Goal: Task Accomplishment & Management: Complete application form

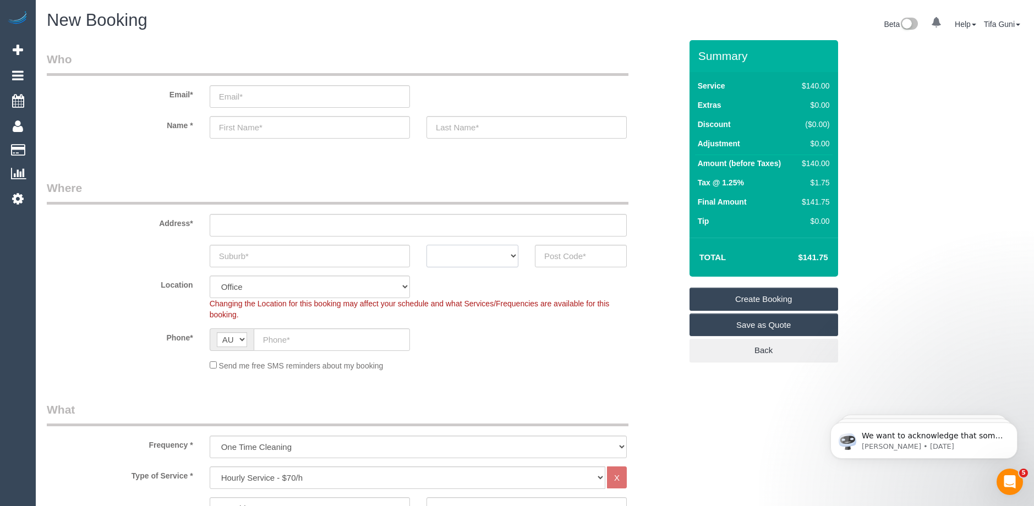
click at [502, 261] on select "ACT [GEOGRAPHIC_DATA] NT [GEOGRAPHIC_DATA] SA TAS [GEOGRAPHIC_DATA] [GEOGRAPHIC…" at bounding box center [472, 256] width 92 height 23
select select "VIC"
click at [426, 245] on select "ACT [GEOGRAPHIC_DATA] NT [GEOGRAPHIC_DATA] SA TAS [GEOGRAPHIC_DATA] [GEOGRAPHIC…" at bounding box center [472, 256] width 92 height 23
click at [563, 259] on input "text" at bounding box center [581, 256] width 92 height 23
click at [289, 259] on input "text" at bounding box center [310, 256] width 200 height 23
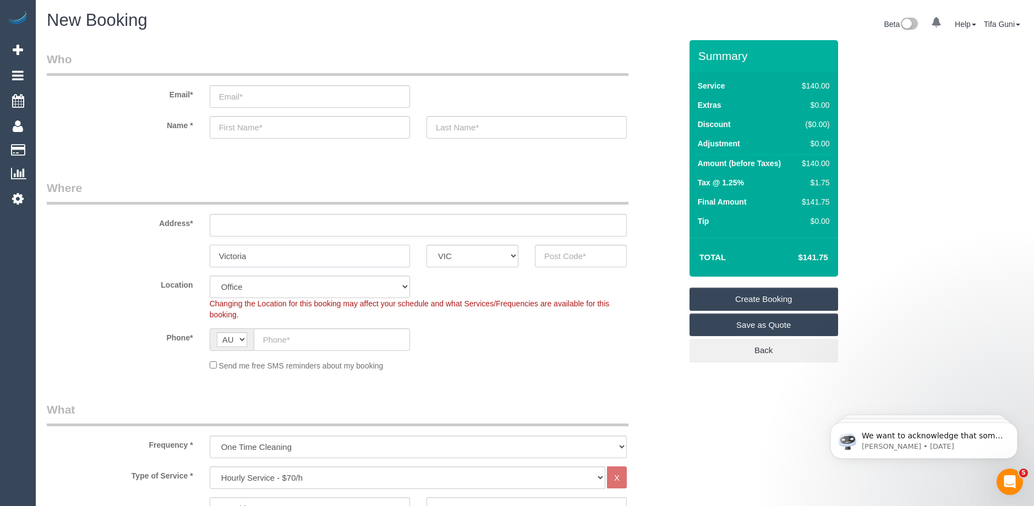
type input "Victoria"
click at [575, 259] on input "text" at bounding box center [581, 256] width 92 height 23
type input "3173"
click at [266, 225] on input "text" at bounding box center [418, 225] width 417 height 23
type input "-"
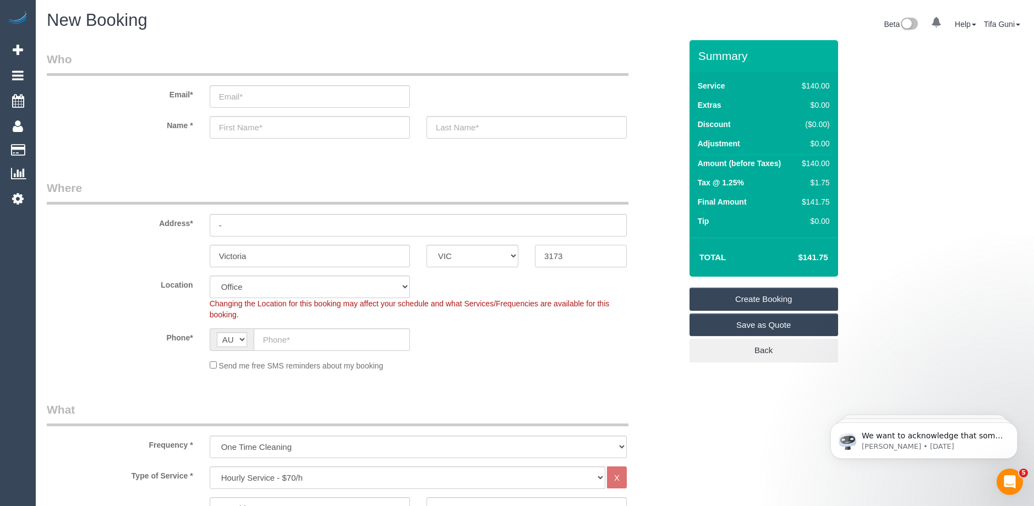
drag, startPoint x: 578, startPoint y: 262, endPoint x: 518, endPoint y: 259, distance: 60.0
click at [518, 259] on div "Victoria ACT [GEOGRAPHIC_DATA] NT [GEOGRAPHIC_DATA] SA TAS [GEOGRAPHIC_DATA] [G…" at bounding box center [364, 256] width 651 height 23
select select "52"
select select "object:2154"
click at [509, 332] on div "Phone* AF AL DZ AD AO AI AQ AG AR AM AW AU AT AZ BS BH BD BB BY BE BZ BJ BM BT …" at bounding box center [364, 339] width 651 height 23
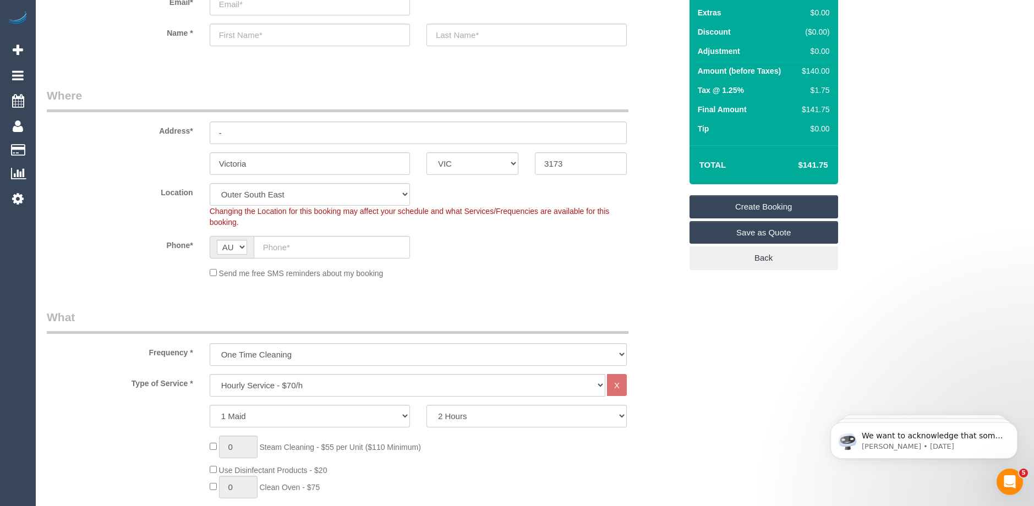
scroll to position [110, 0]
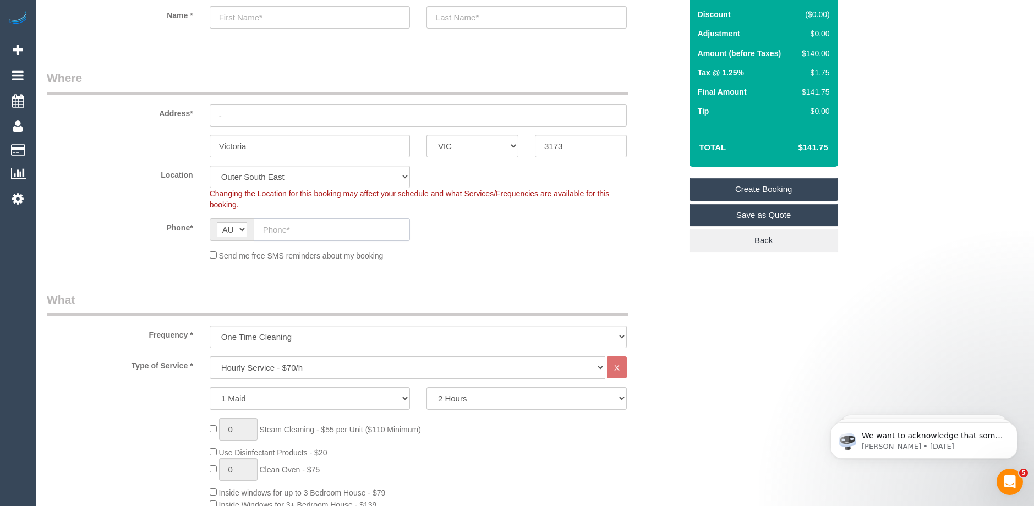
click at [274, 227] on input "text" at bounding box center [332, 229] width 156 height 23
paste input "61 432 200 825"
drag, startPoint x: 271, startPoint y: 228, endPoint x: 240, endPoint y: 228, distance: 30.3
click at [240, 228] on div "AF AL DZ AD AO AI AQ AG AR AM AW AU AT AZ BS BH BD BB BY BE BZ BJ BM BT BO BA B…" at bounding box center [310, 229] width 200 height 23
type input "0432 200 825"
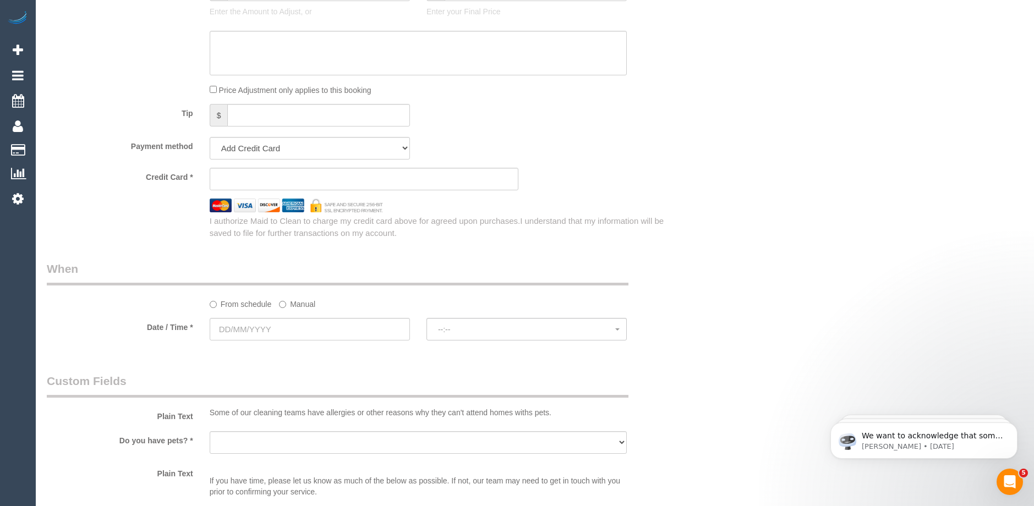
scroll to position [990, 0]
click at [287, 325] on input "text" at bounding box center [310, 327] width 200 height 23
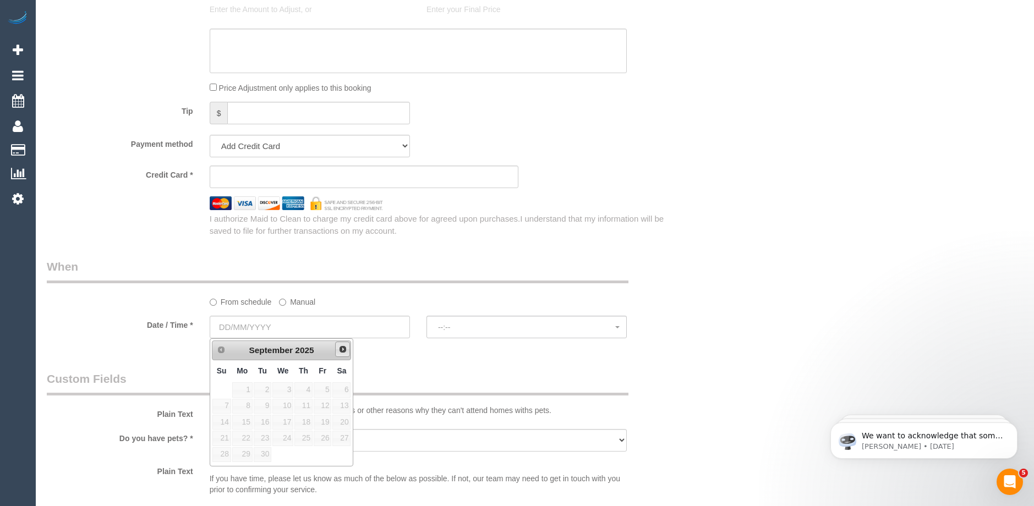
click at [338, 347] on span "Next" at bounding box center [342, 349] width 9 height 9
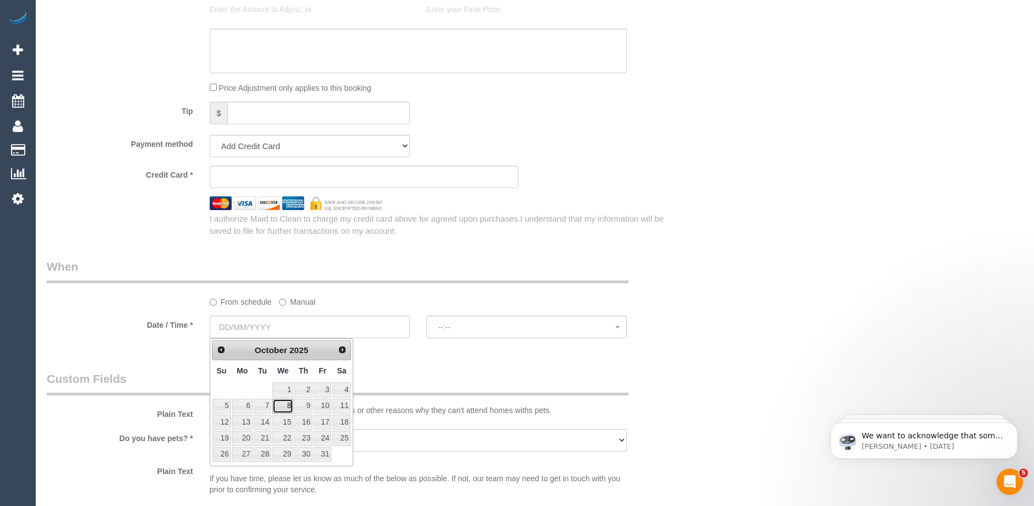
click at [289, 406] on link "8" at bounding box center [282, 406] width 21 height 15
type input "[DATE]"
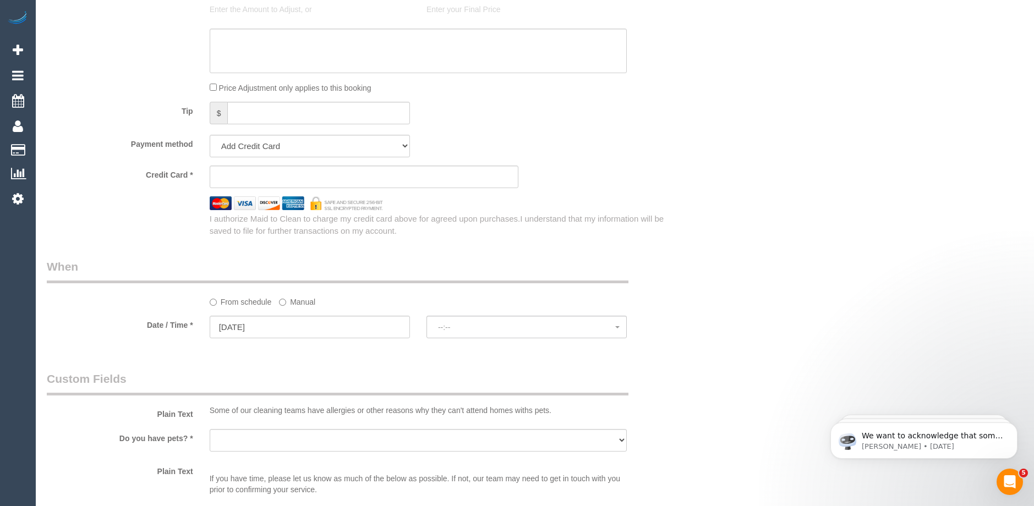
select select "spot1"
click at [439, 333] on button "07:00 - 08:00" at bounding box center [526, 327] width 200 height 23
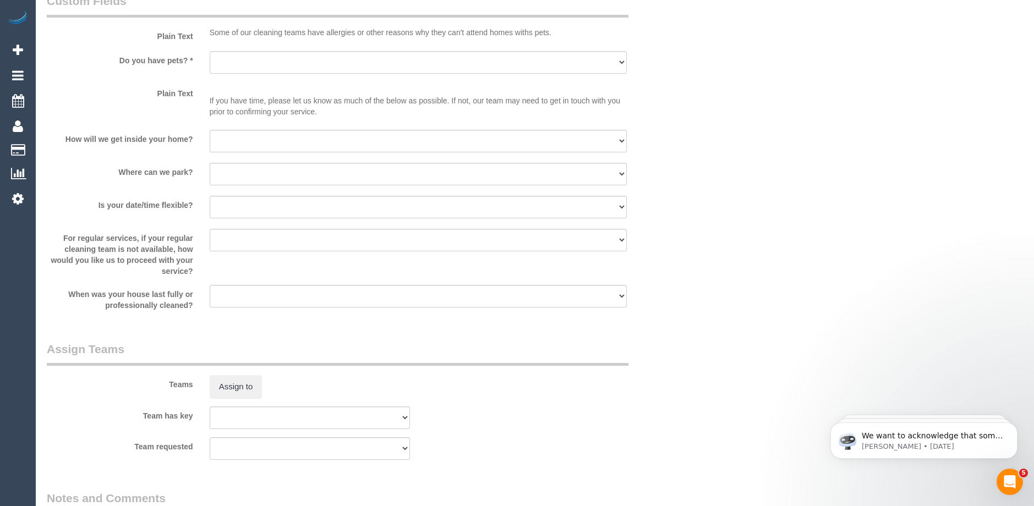
scroll to position [1540, 0]
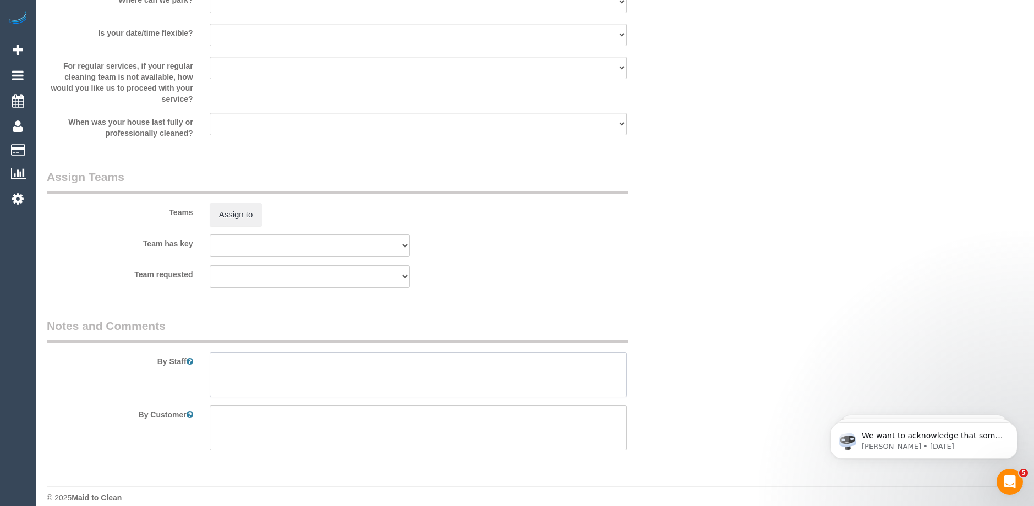
click at [301, 371] on textarea at bounding box center [418, 374] width 417 height 45
click at [248, 366] on textarea at bounding box center [418, 374] width 417 height 45
click at [263, 369] on textarea at bounding box center [418, 374] width 417 height 45
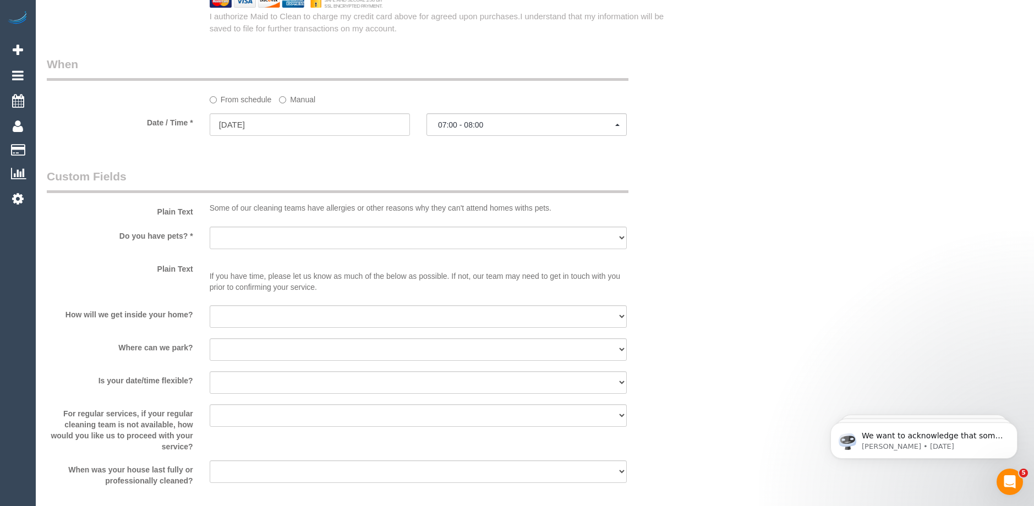
scroll to position [1100, 0]
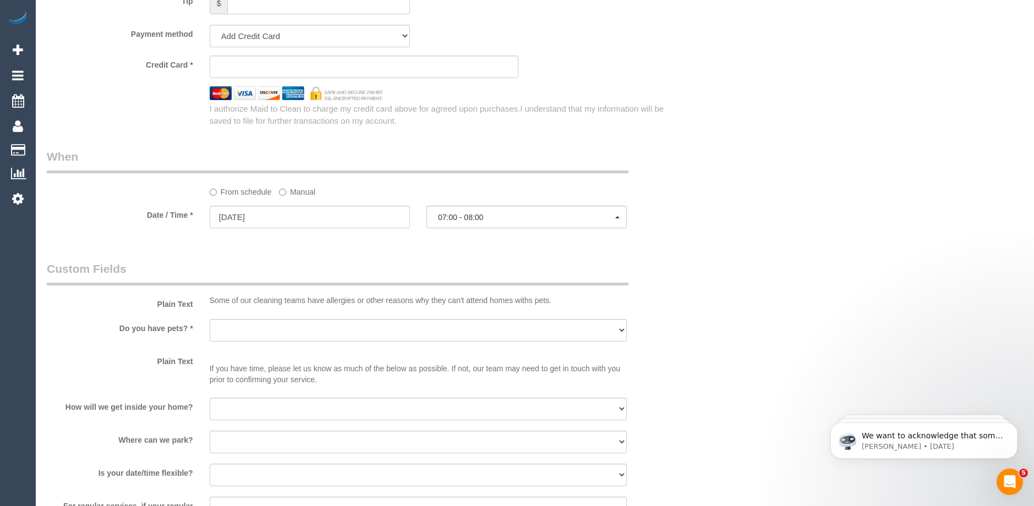
type textarea "7:30 - 8:30"
click at [344, 322] on select "Yes - Cats Yes - Dogs No pets Yes - Dogs and Cats Yes - Other" at bounding box center [418, 330] width 417 height 23
select select "number:28"
click at [210, 319] on select "Yes - Cats Yes - Dogs No pets Yes - Dogs and Cats Yes - Other" at bounding box center [418, 330] width 417 height 23
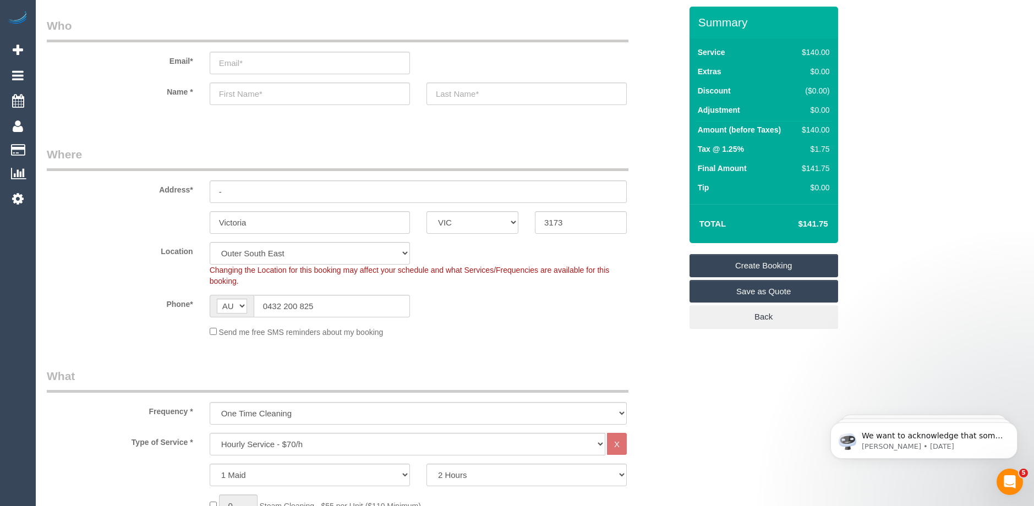
scroll to position [0, 0]
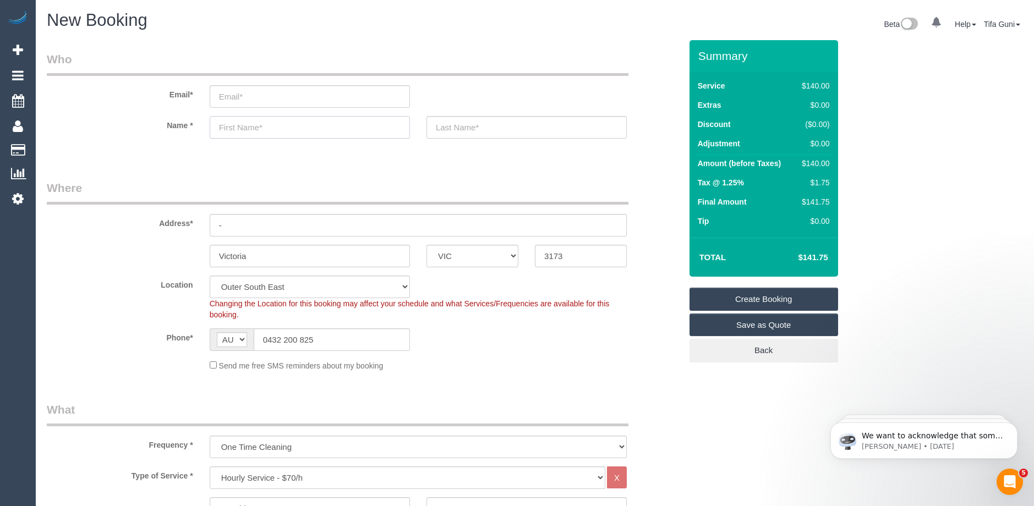
click at [244, 129] on input "text" at bounding box center [310, 127] width 200 height 23
click at [282, 180] on legend "Where" at bounding box center [337, 192] width 581 height 25
click at [235, 222] on input "-" at bounding box center [418, 225] width 417 height 23
drag, startPoint x: 262, startPoint y: 256, endPoint x: 146, endPoint y: 254, distance: 115.5
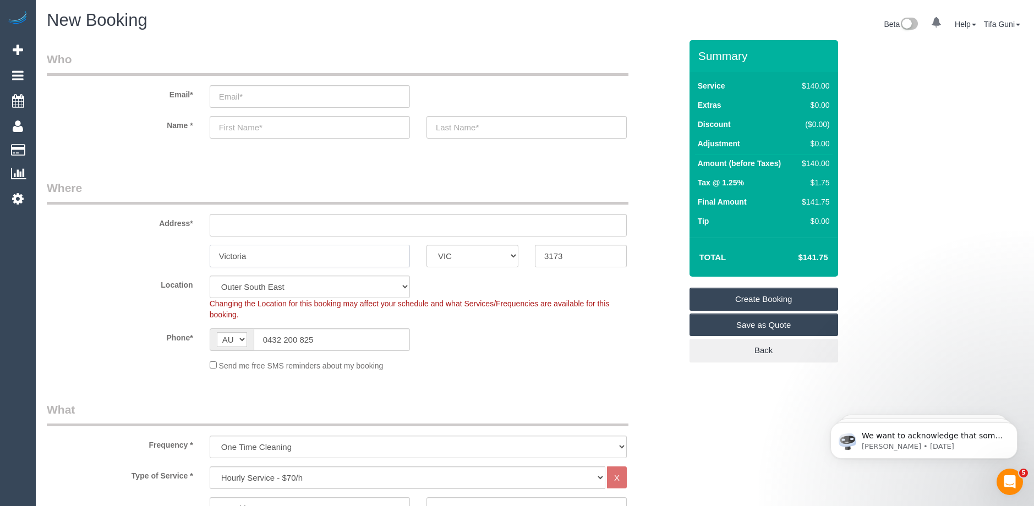
click at [146, 254] on div "Victoria ACT [GEOGRAPHIC_DATA] NT [GEOGRAPHIC_DATA] SA TAS [GEOGRAPHIC_DATA] [G…" at bounding box center [364, 256] width 651 height 23
drag, startPoint x: 582, startPoint y: 255, endPoint x: 524, endPoint y: 257, distance: 57.8
click at [524, 257] on div "ACT [GEOGRAPHIC_DATA] NT [GEOGRAPHIC_DATA] SA TAS [GEOGRAPHIC_DATA] [GEOGRAPHIC…" at bounding box center [364, 256] width 651 height 23
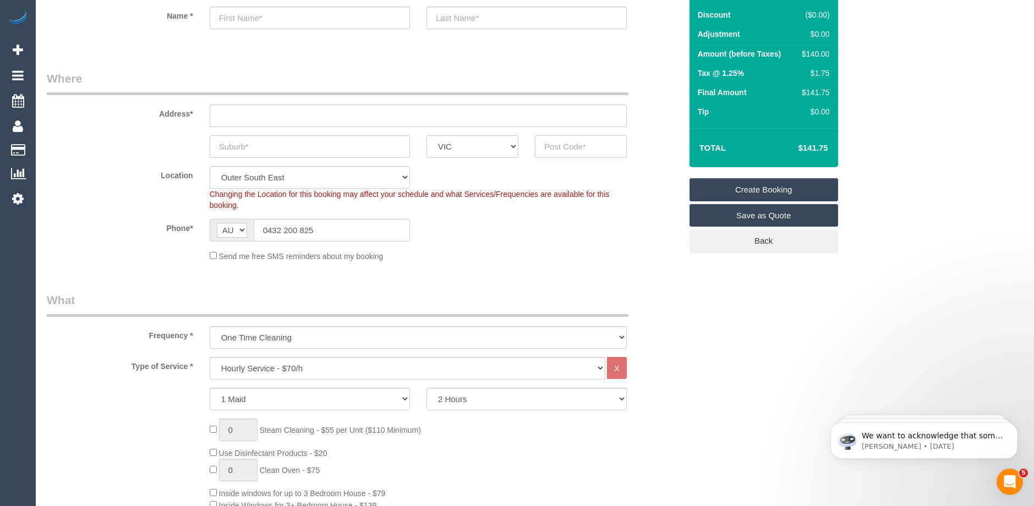
scroll to position [110, 0]
click at [323, 365] on select "Hourly Service - $70/h Hourly Service - $65/h Hourly Service - $60/h Hourly Ser…" at bounding box center [407, 367] width 395 height 23
click at [210, 356] on select "Hourly Service - $70/h Hourly Service - $65/h Hourly Service - $60/h Hourly Ser…" at bounding box center [407, 367] width 395 height 23
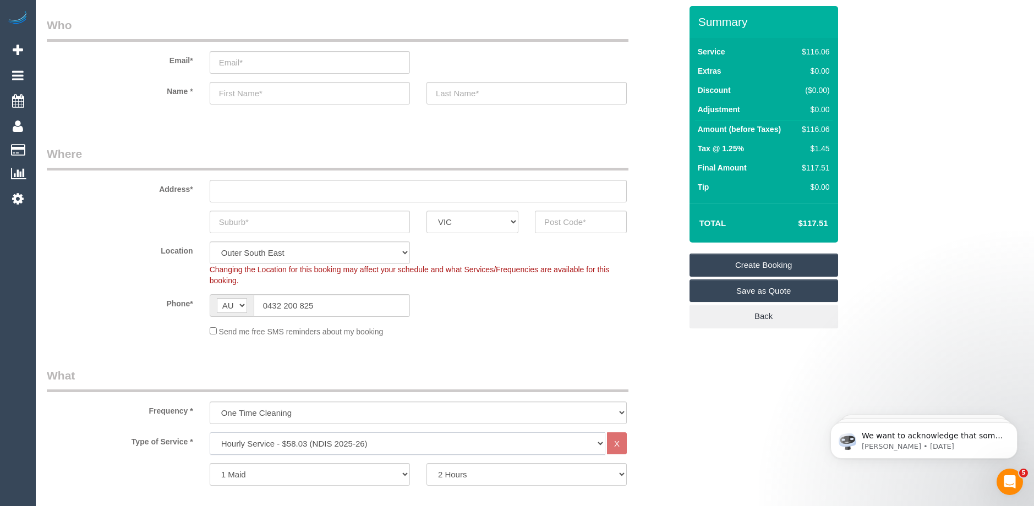
scroll to position [220, 0]
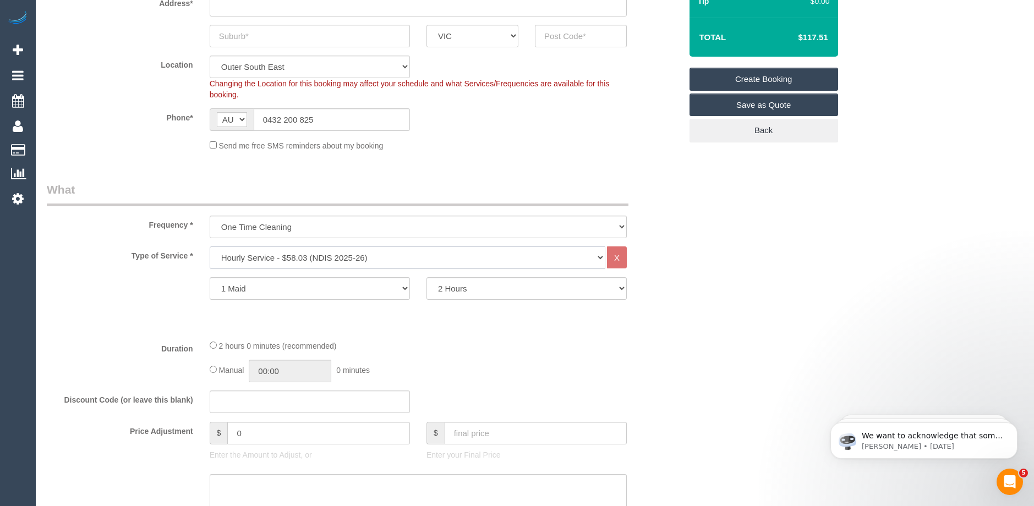
click at [313, 257] on select "Hourly Service - $70/h Hourly Service - $65/h Hourly Service - $60/h Hourly Ser…" at bounding box center [407, 257] width 395 height 23
select select "210"
click at [210, 246] on select "Hourly Service - $70/h Hourly Service - $65/h Hourly Service - $60/h Hourly Ser…" at bounding box center [407, 257] width 395 height 23
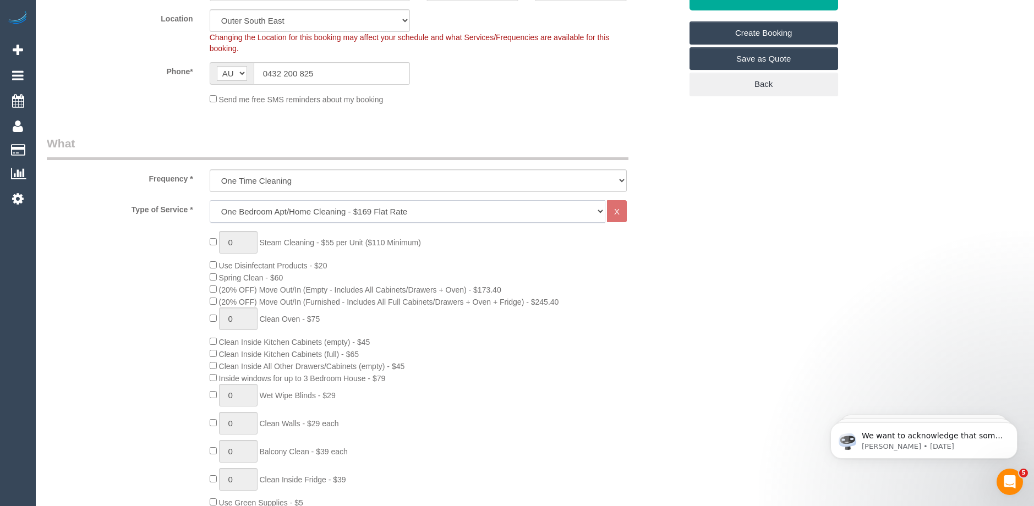
scroll to position [385, 0]
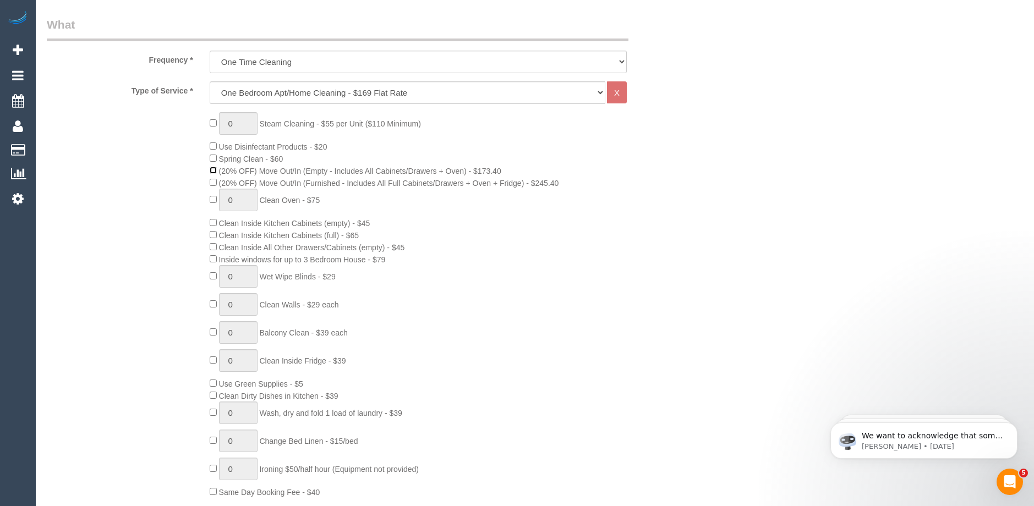
select select "spot22"
type input "1"
select select "spot43"
click at [238, 199] on input "1" at bounding box center [238, 200] width 39 height 23
select select "spot64"
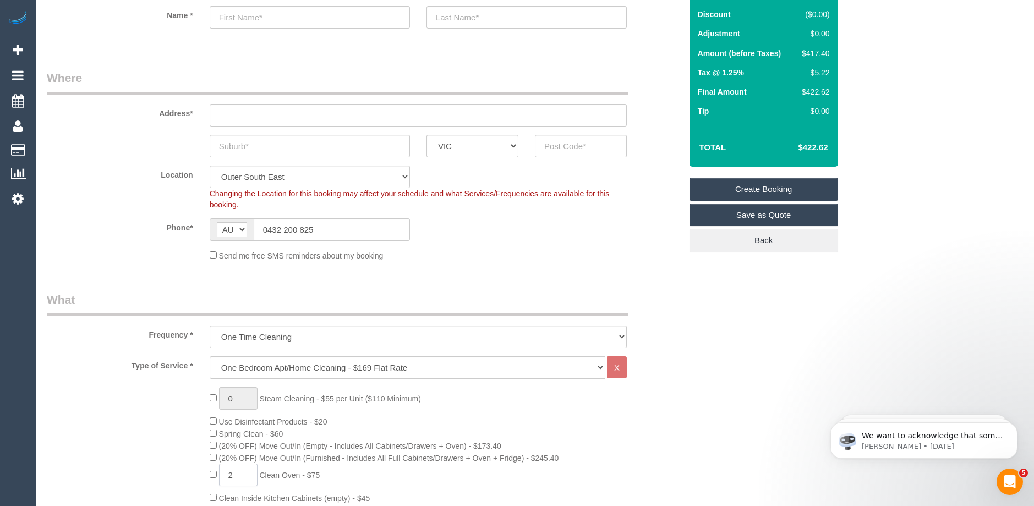
scroll to position [0, 0]
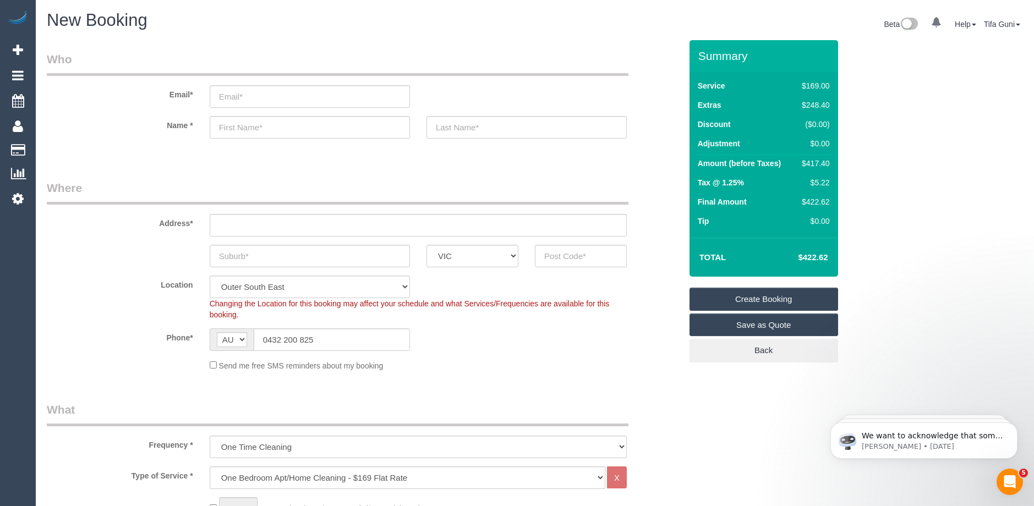
type input "2"
click at [248, 99] on input "email" at bounding box center [310, 96] width 200 height 23
select select "spot85"
click at [252, 96] on input "[EMAIL_ADDRESS][DOMAIN_NAME]" at bounding box center [310, 96] width 200 height 23
type input "[EMAIL_ADDRESS][DOMAIN_NAME]"
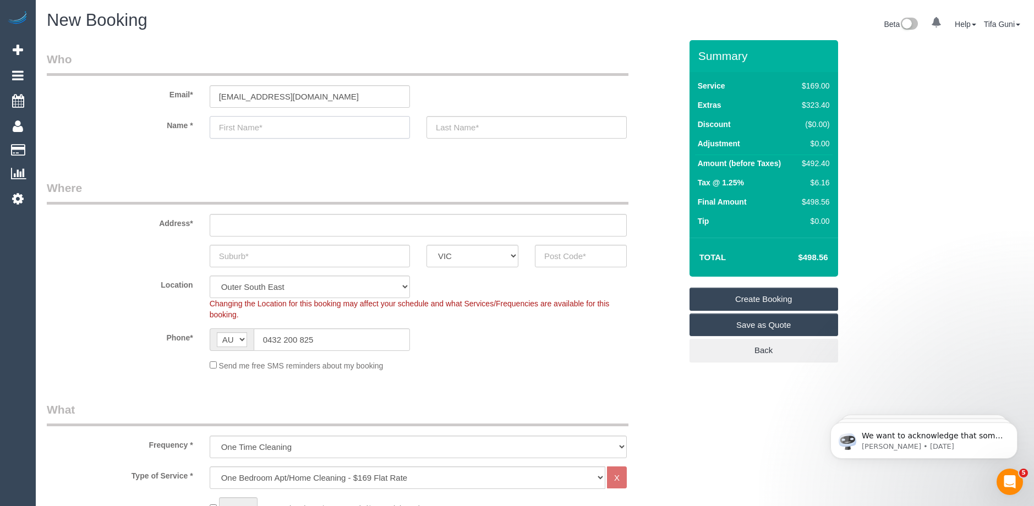
click at [252, 125] on input "text" at bounding box center [310, 127] width 200 height 23
type input "j"
select select "spot106"
type input "[PERSON_NAME]"
click at [462, 128] on input "text" at bounding box center [526, 127] width 200 height 23
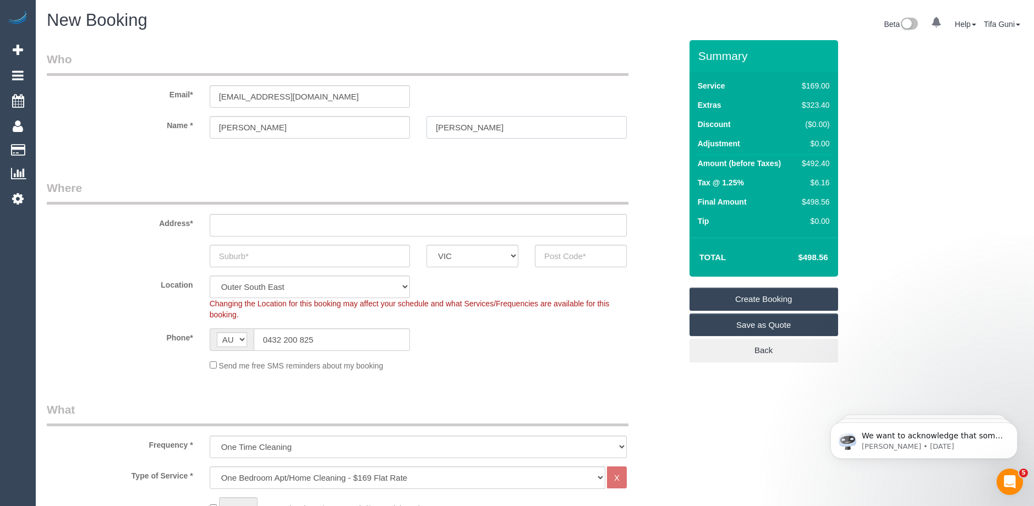
click at [438, 127] on input "[PERSON_NAME]" at bounding box center [526, 127] width 200 height 23
type input "[PERSON_NAME]"
click at [221, 128] on input "[PERSON_NAME]" at bounding box center [310, 127] width 200 height 23
type input "[PERSON_NAME]"
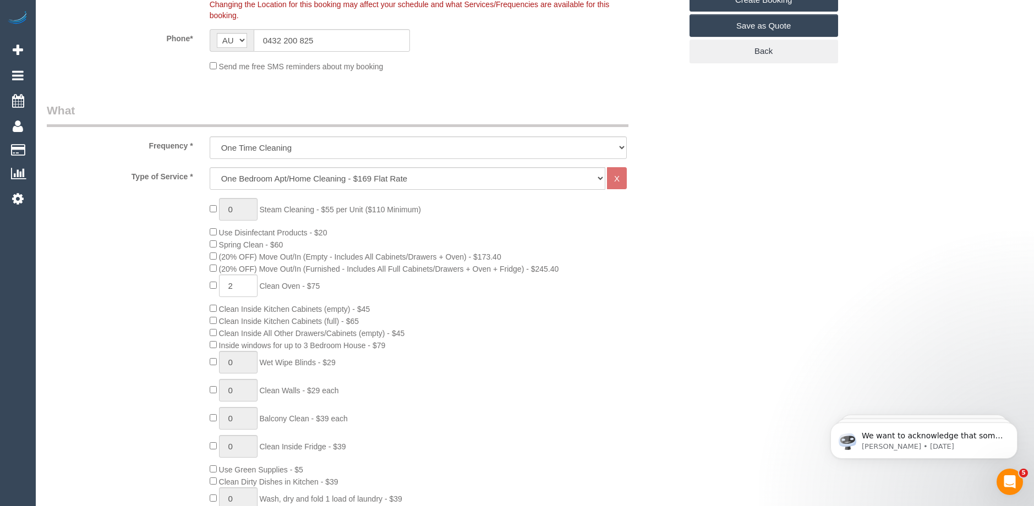
scroll to position [330, 0]
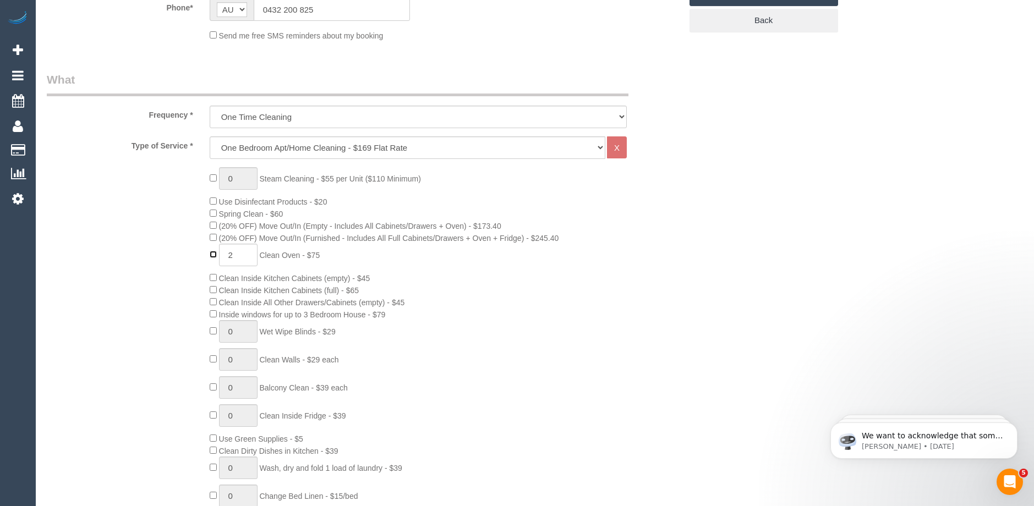
type input "0"
type input "1"
select select "spot127"
click at [236, 179] on input "1" at bounding box center [238, 178] width 39 height 23
type input "2"
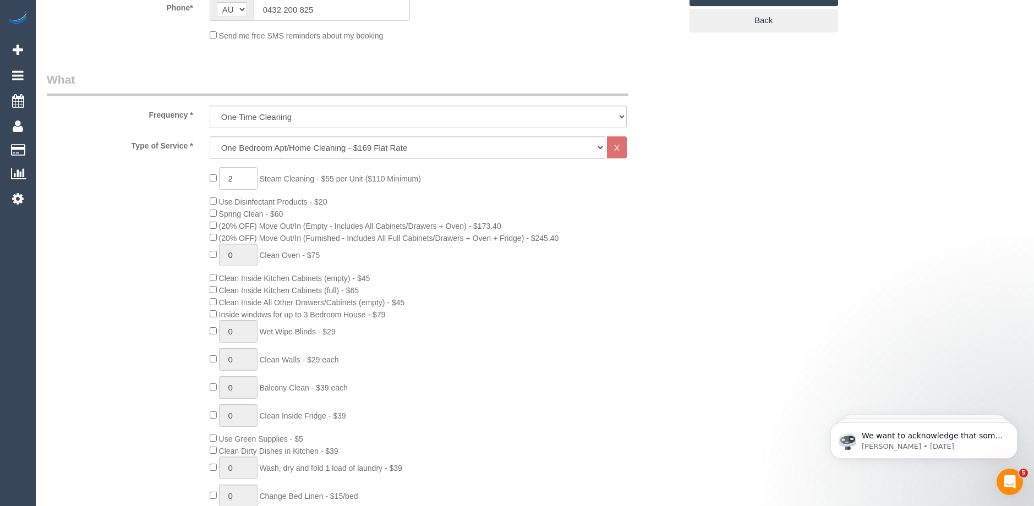
select select "spot148"
click at [521, 249] on div "2 Steam Cleaning - $55 per Unit ($110 Minimum) Use Disinfectant Products - $20 …" at bounding box center [445, 360] width 488 height 386
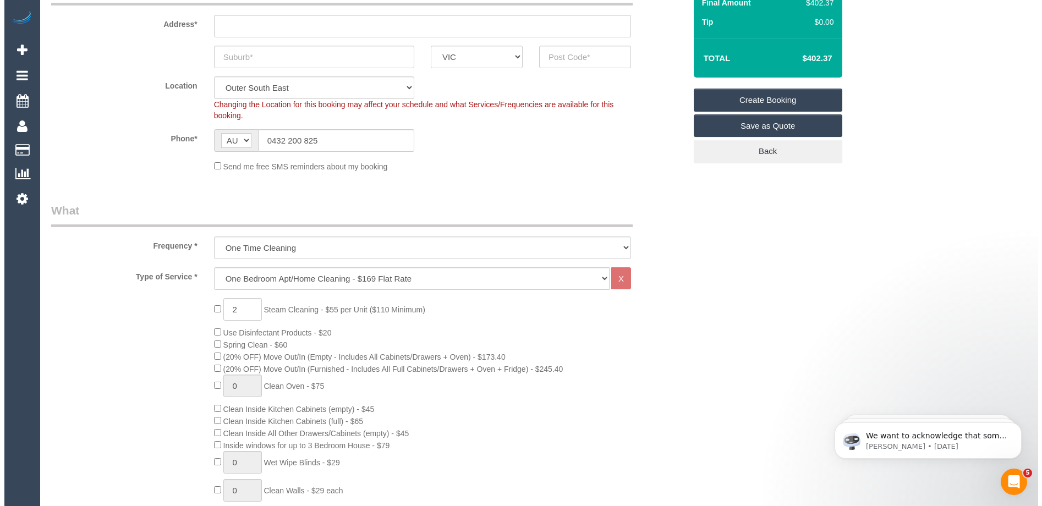
scroll to position [0, 0]
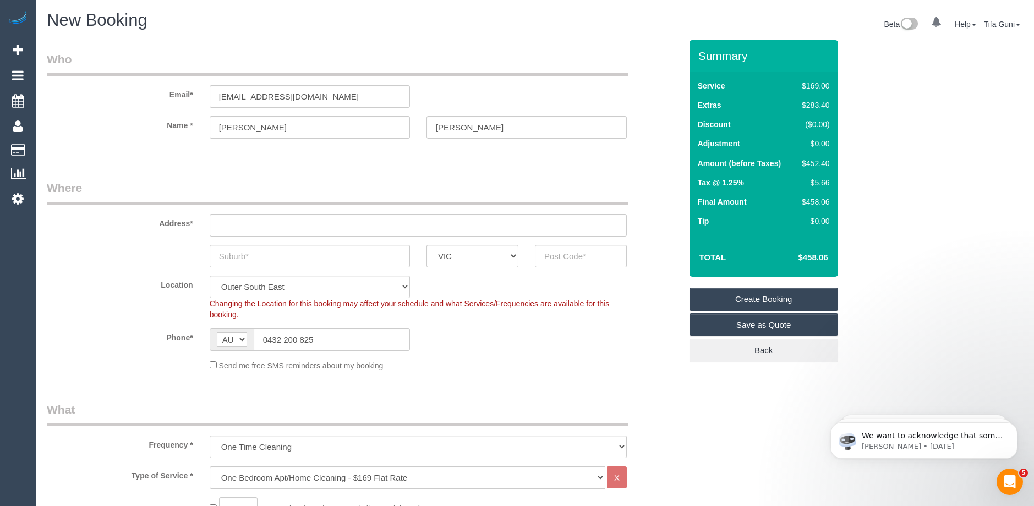
select select "spot169"
click at [762, 327] on link "Save as Quote" at bounding box center [763, 325] width 149 height 23
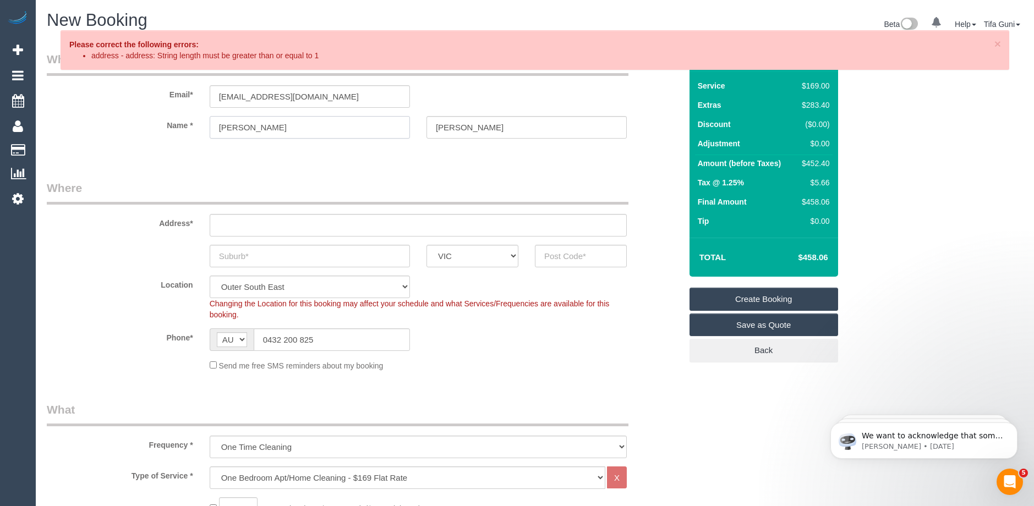
click at [262, 125] on input "[PERSON_NAME]" at bounding box center [310, 127] width 200 height 23
click at [245, 228] on input "text" at bounding box center [418, 225] width 417 height 23
type input "-"
click at [754, 327] on link "Save as Quote" at bounding box center [763, 325] width 149 height 23
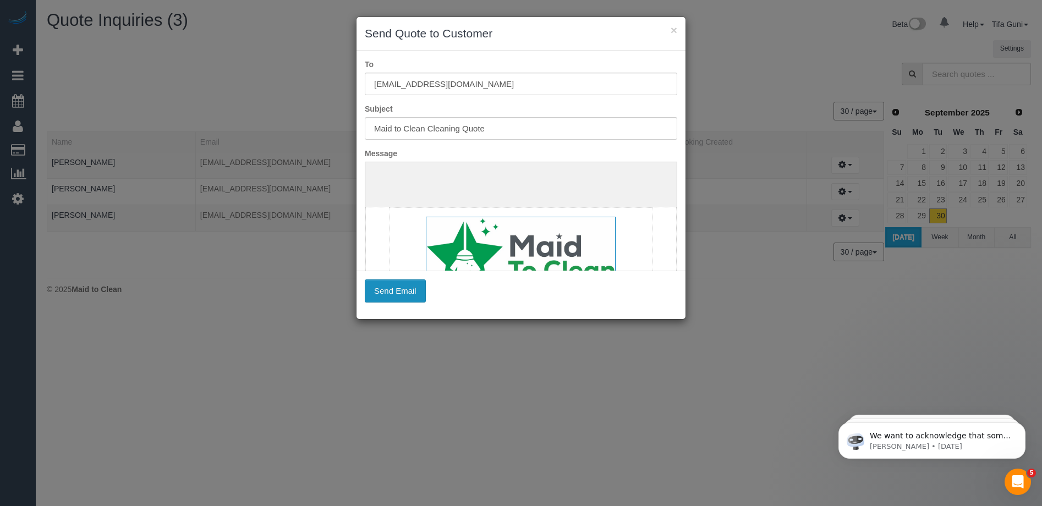
click at [394, 295] on button "Send Email" at bounding box center [395, 290] width 61 height 23
